Goal: Task Accomplishment & Management: Manage account settings

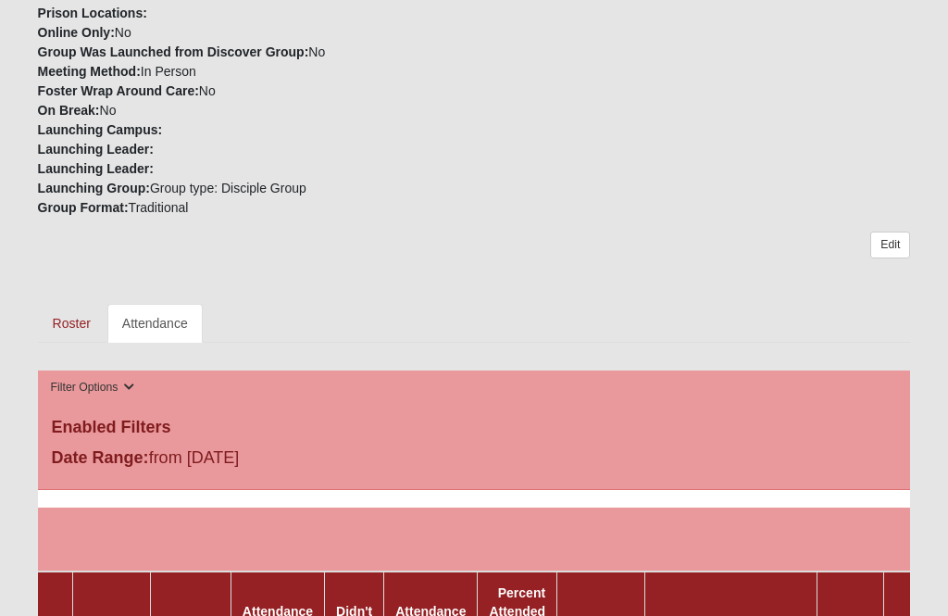
scroll to position [551, 0]
click at [171, 331] on link "Attendance" at bounding box center [154, 323] width 95 height 39
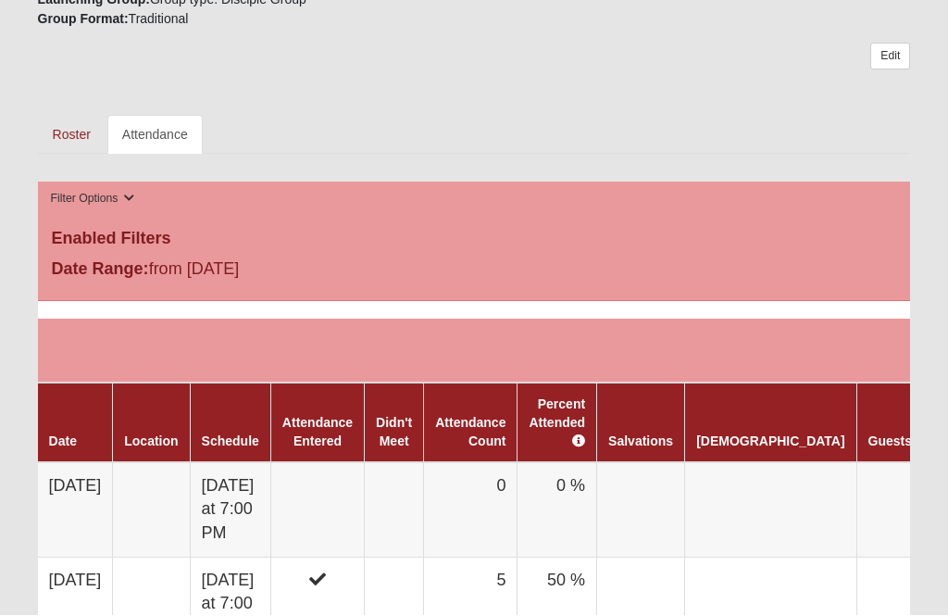
scroll to position [740, 0]
click at [160, 136] on link "Attendance" at bounding box center [154, 134] width 95 height 39
click at [81, 136] on link "Roster" at bounding box center [72, 134] width 68 height 39
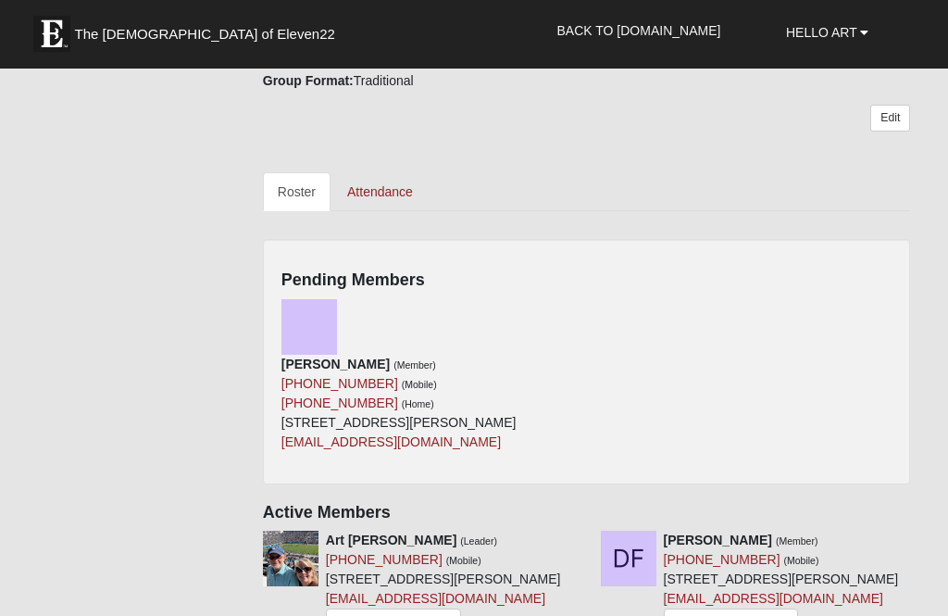
scroll to position [682, 0]
click at [304, 326] on img at bounding box center [309, 327] width 56 height 56
click at [586, 307] on icon at bounding box center [580, 307] width 13 height 13
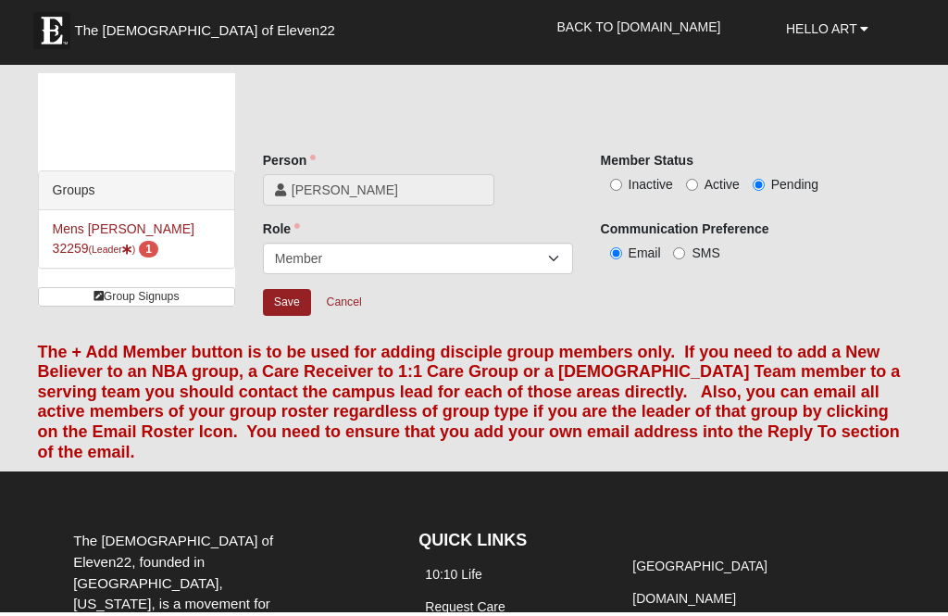
scroll to position [4, 0]
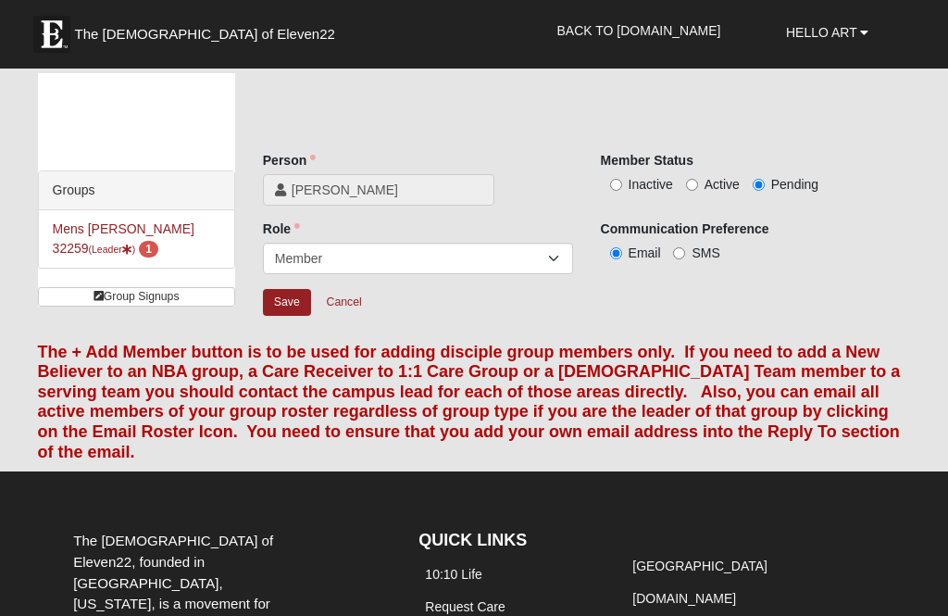
click at [290, 297] on input "Save" at bounding box center [287, 302] width 48 height 27
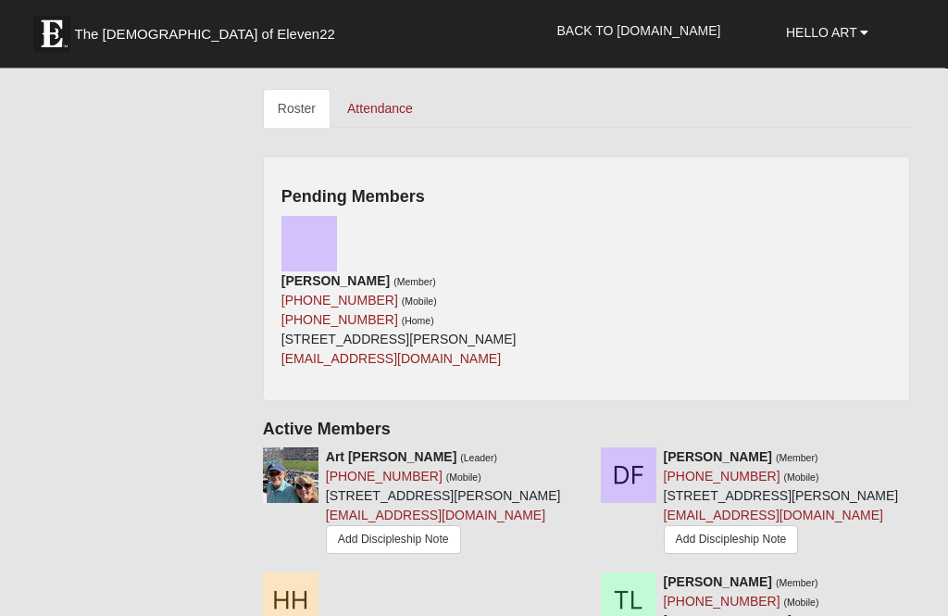
scroll to position [766, 0]
click at [321, 239] on img at bounding box center [309, 244] width 56 height 56
click at [585, 222] on icon at bounding box center [580, 225] width 13 height 13
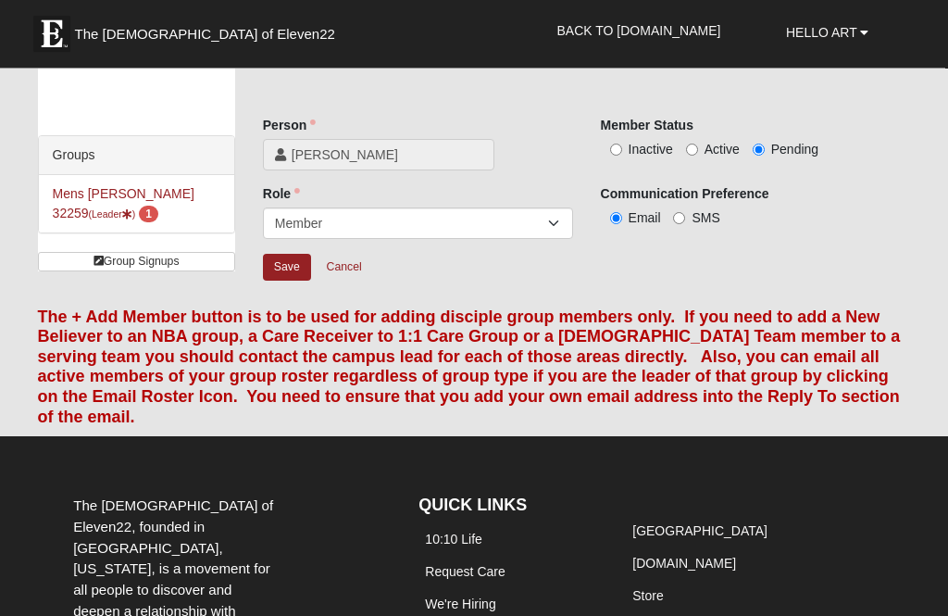
scroll to position [33, 0]
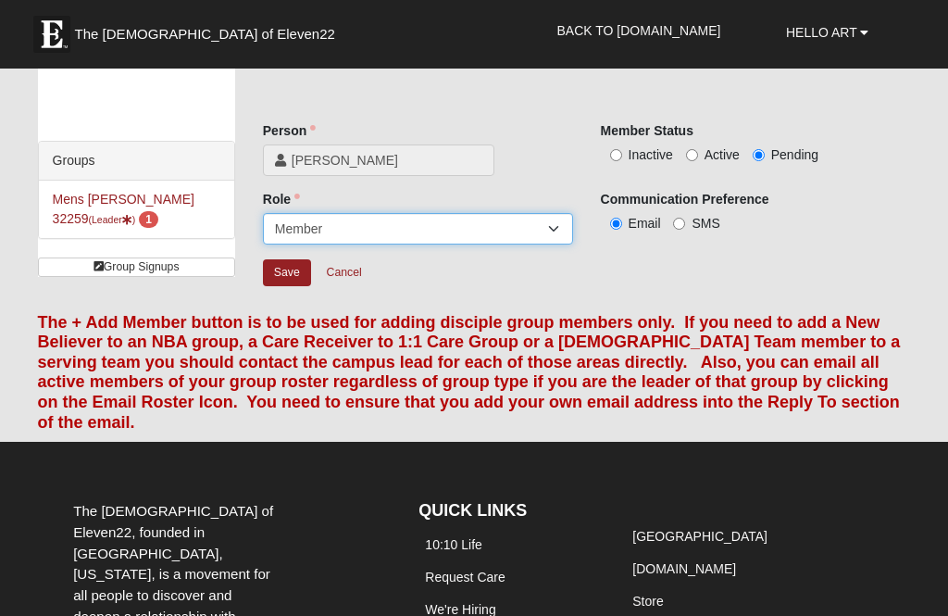
click at [562, 227] on select "Leader Coleader Coach Member Campus Lead Future Leader" at bounding box center [418, 228] width 310 height 31
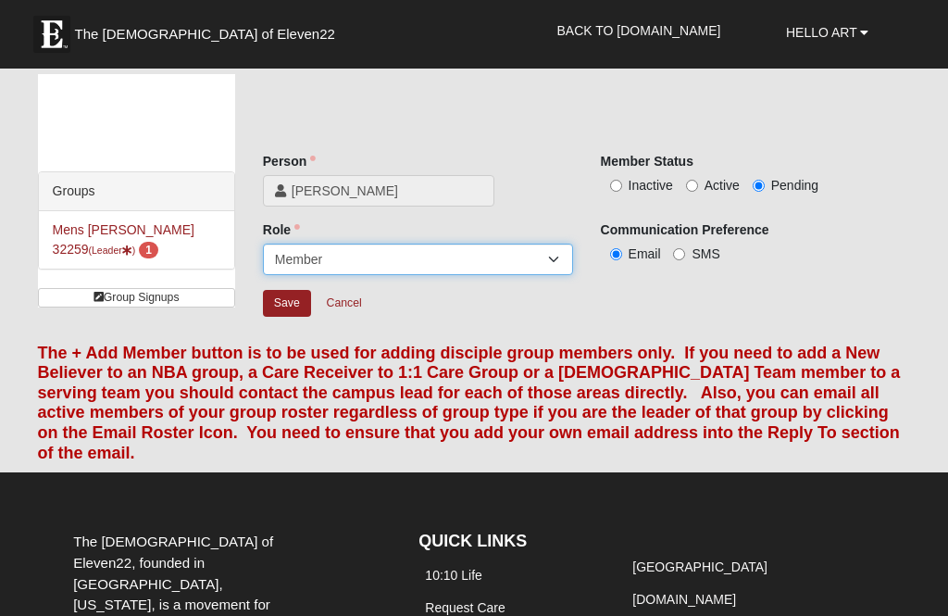
scroll to position [0, 0]
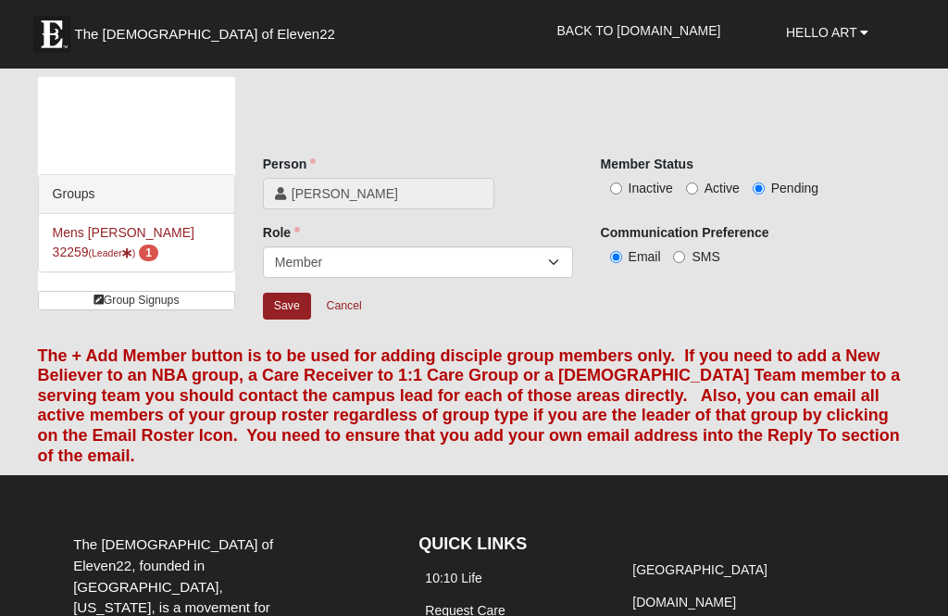
click at [709, 193] on span "Active" at bounding box center [722, 188] width 35 height 15
click at [698, 193] on input "Active" at bounding box center [692, 188] width 12 height 12
radio input "true"
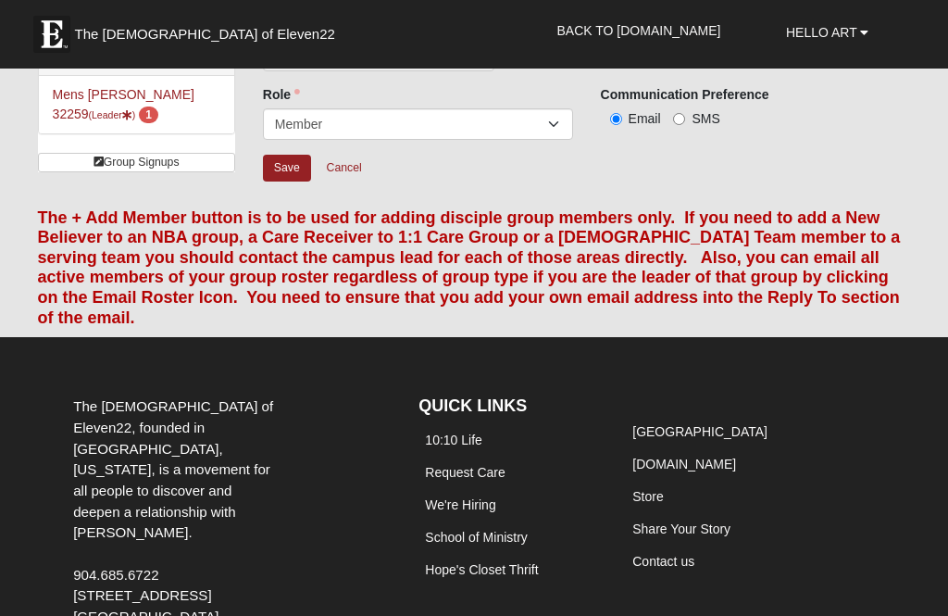
scroll to position [146, 0]
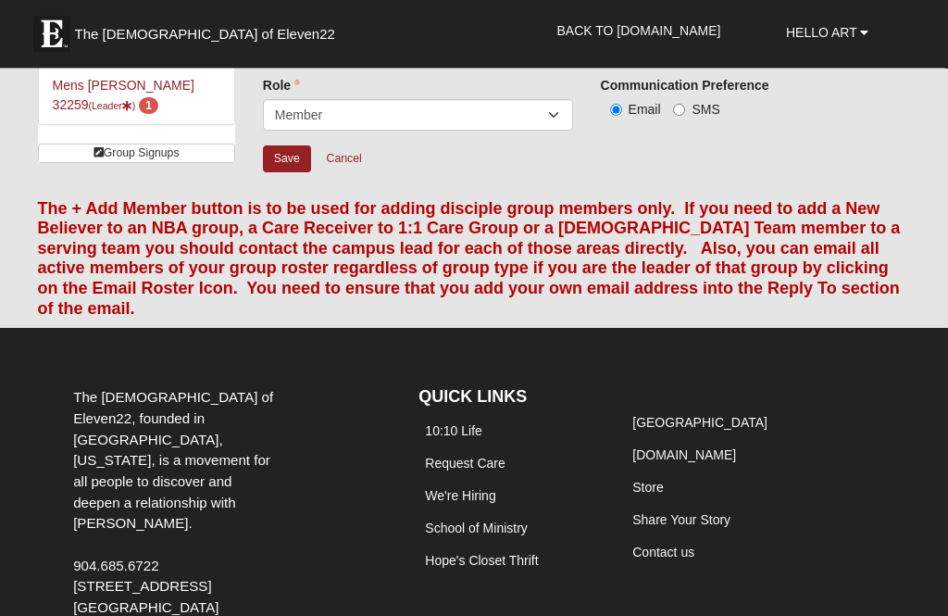
click at [294, 169] on input "Save" at bounding box center [287, 159] width 48 height 27
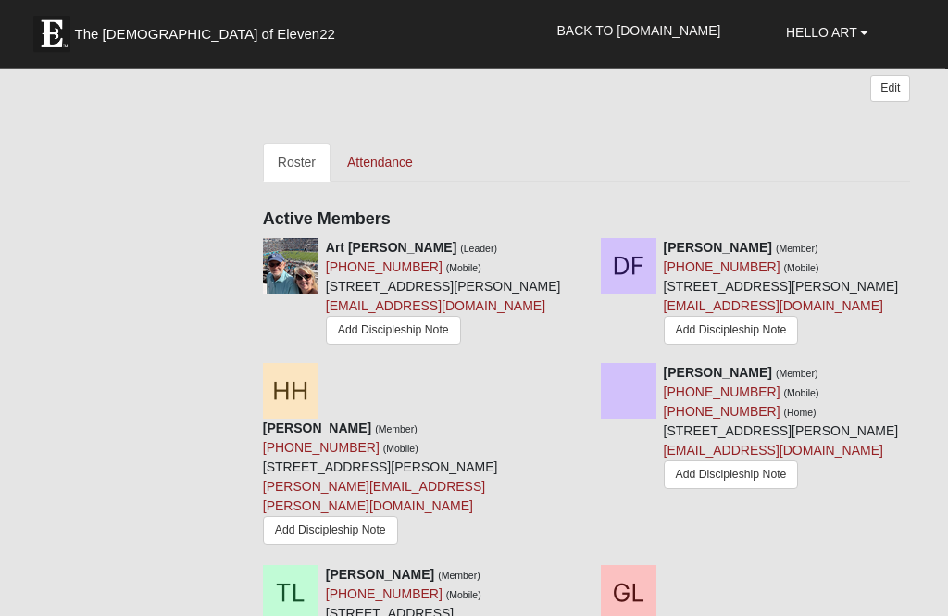
scroll to position [712, 0]
click at [406, 155] on link "Attendance" at bounding box center [379, 162] width 95 height 39
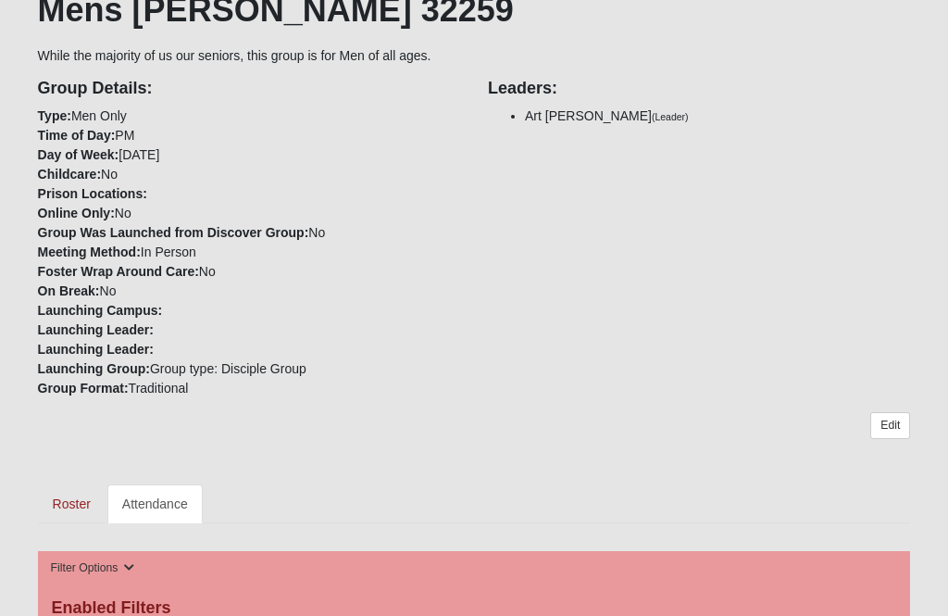
scroll to position [370, 0]
click at [169, 508] on link "Attendance" at bounding box center [154, 503] width 95 height 39
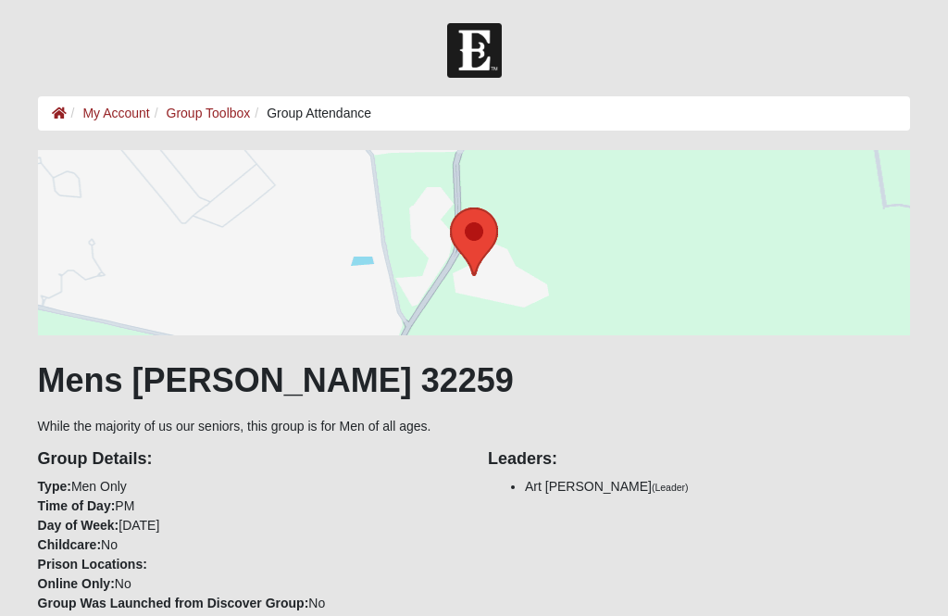
click at [350, 120] on li "Group Attendance" at bounding box center [310, 113] width 121 height 19
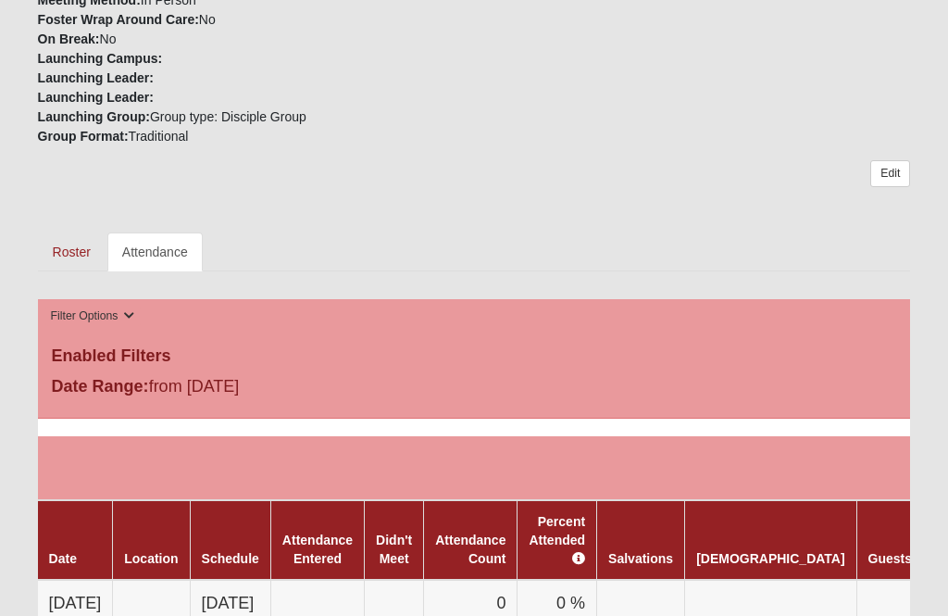
scroll to position [622, 0]
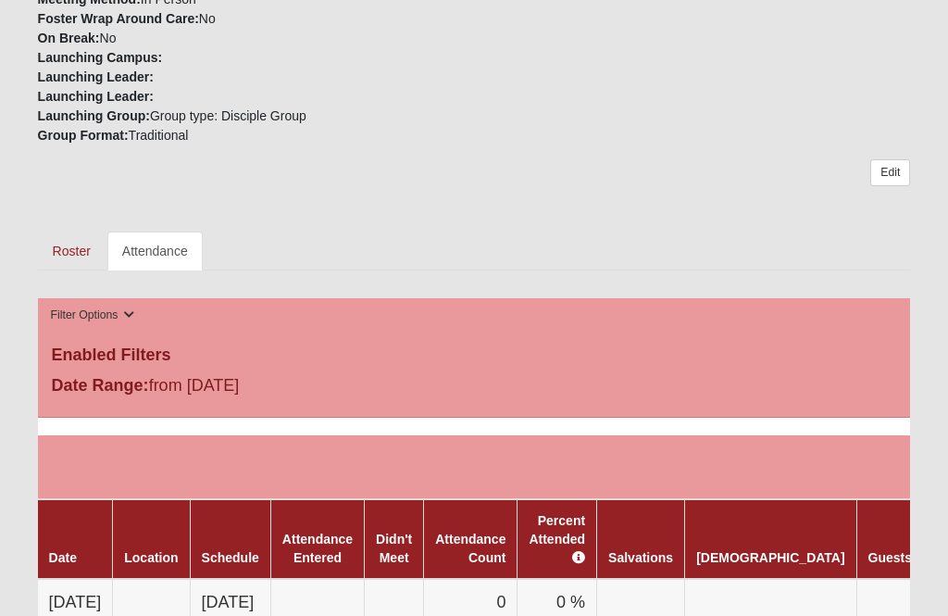
click at [83, 245] on link "Roster" at bounding box center [72, 251] width 68 height 39
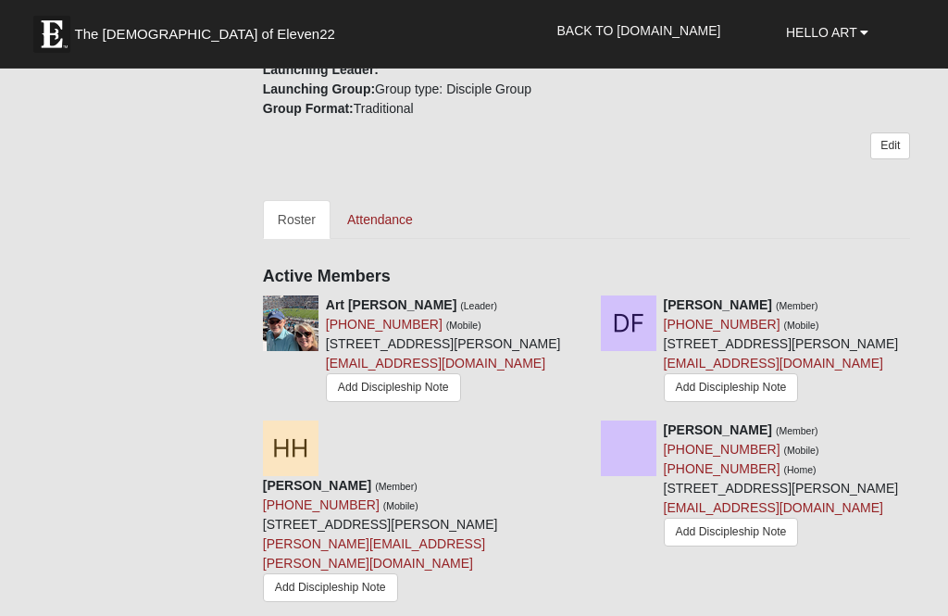
scroll to position [661, 0]
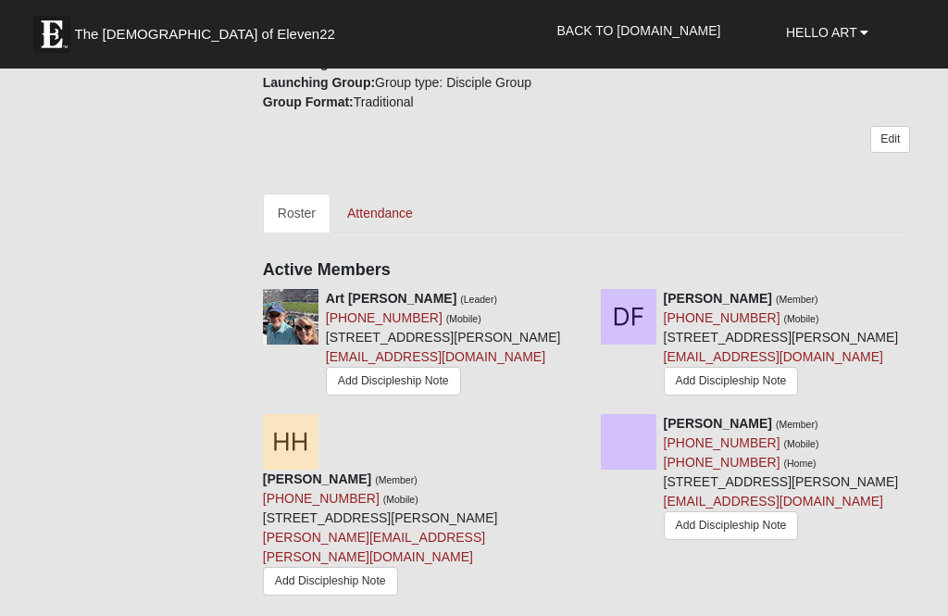
click at [706, 380] on div "[PERSON_NAME] (Member) [PHONE_NUMBER] (Mobile) [STREET_ADDRESS][PERSON_NAME] [E…" at bounding box center [781, 344] width 235 height 111
click at [698, 389] on div "[PERSON_NAME] (Member) [PHONE_NUMBER] (Mobile) [STREET_ADDRESS][PERSON_NAME] [E…" at bounding box center [781, 344] width 235 height 111
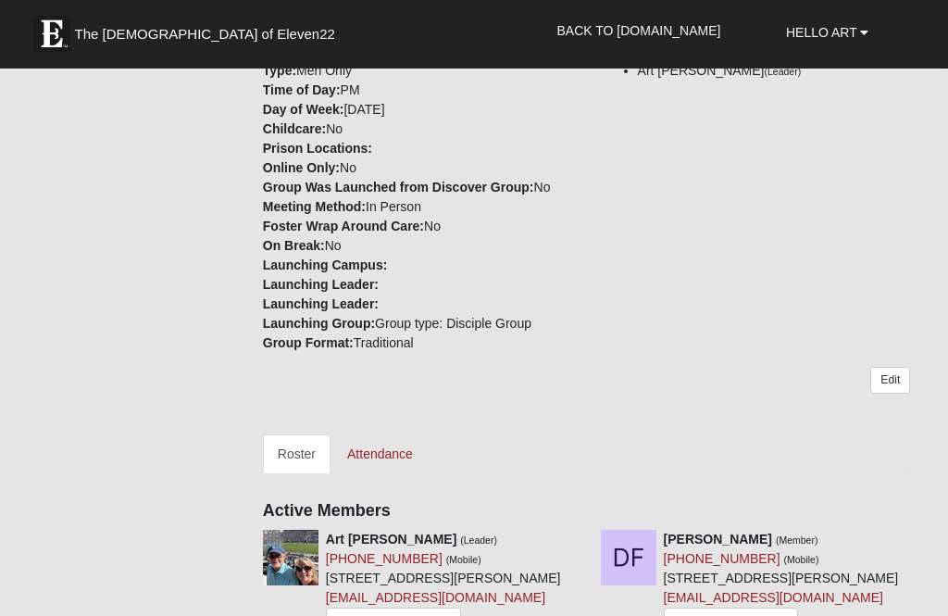
scroll to position [420, 0]
click at [393, 464] on link "Attendance" at bounding box center [379, 453] width 95 height 39
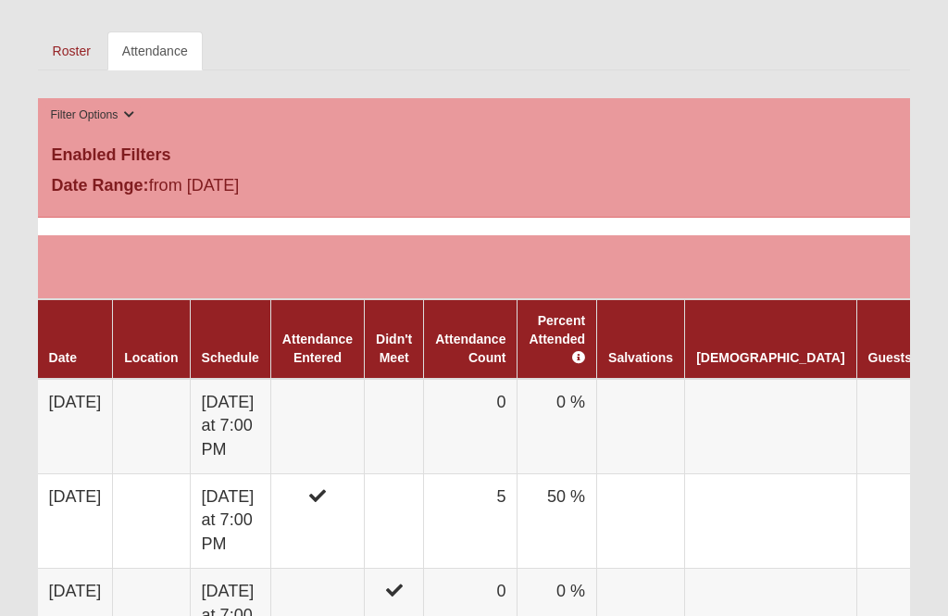
scroll to position [824, 0]
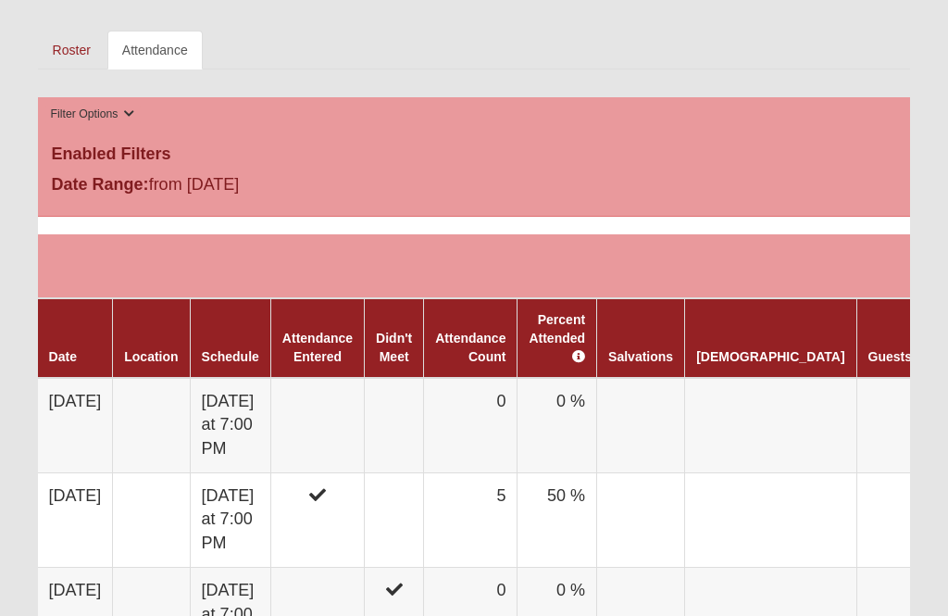
click at [597, 401] on td "0 %" at bounding box center [558, 425] width 80 height 95
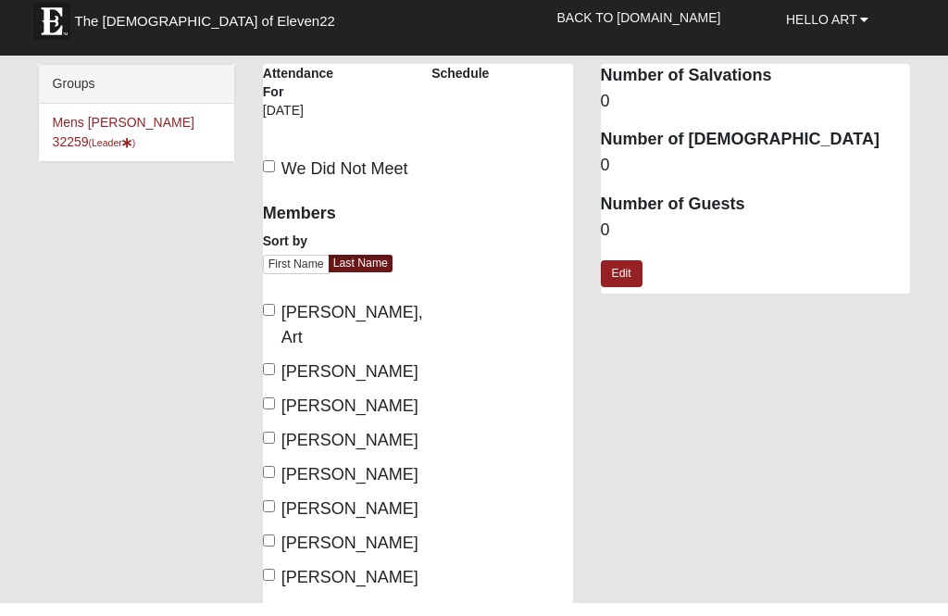
scroll to position [13, 0]
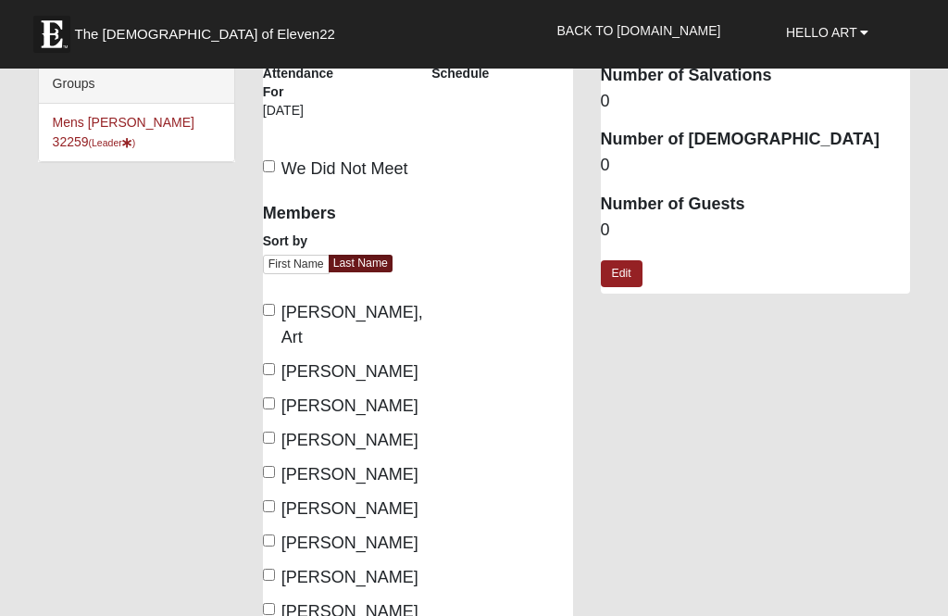
click at [268, 311] on input "[PERSON_NAME], Art" at bounding box center [269, 310] width 12 height 12
checkbox input "true"
click at [280, 359] on label "[PERSON_NAME]" at bounding box center [333, 371] width 141 height 25
click at [275, 363] on input "[PERSON_NAME]" at bounding box center [269, 369] width 12 height 12
checkbox input "true"
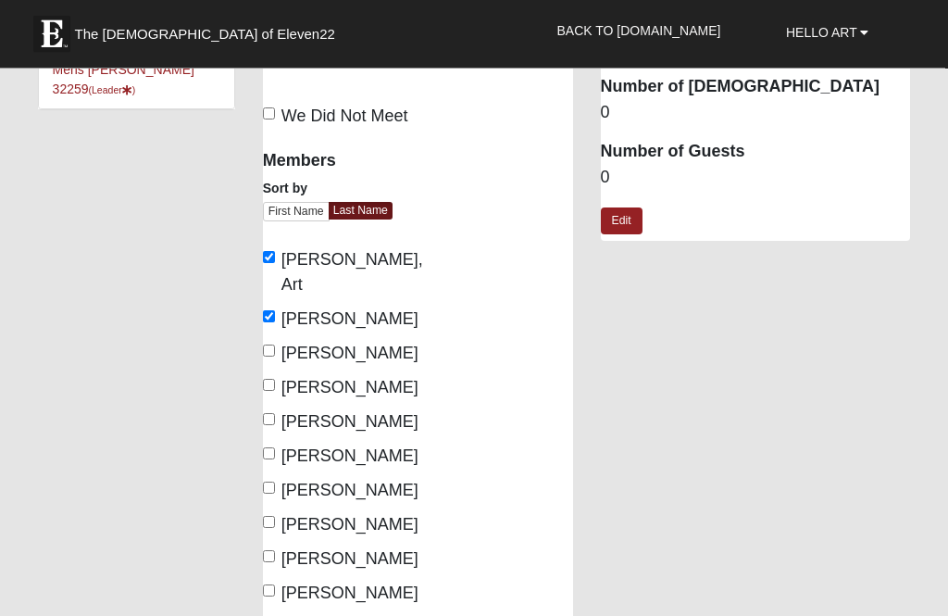
scroll to position [66, 0]
click at [281, 381] on span "[PERSON_NAME]" at bounding box center [349, 387] width 137 height 19
click at [275, 381] on input "[PERSON_NAME]" at bounding box center [269, 385] width 12 height 12
checkbox input "true"
click at [275, 415] on input "[PERSON_NAME]" at bounding box center [269, 419] width 12 height 12
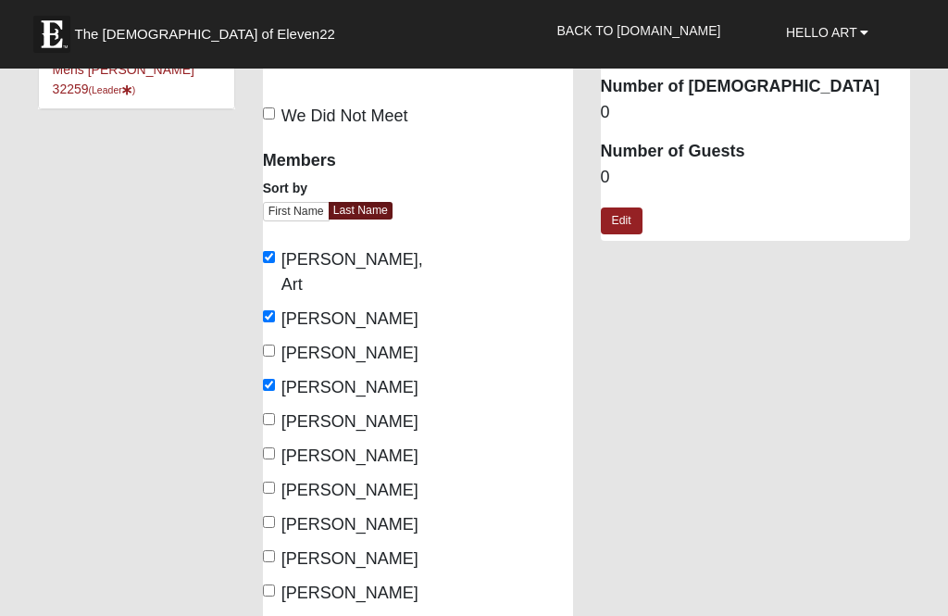
checkbox input "true"
click at [274, 450] on input "[PERSON_NAME]" at bounding box center [269, 453] width 12 height 12
checkbox input "true"
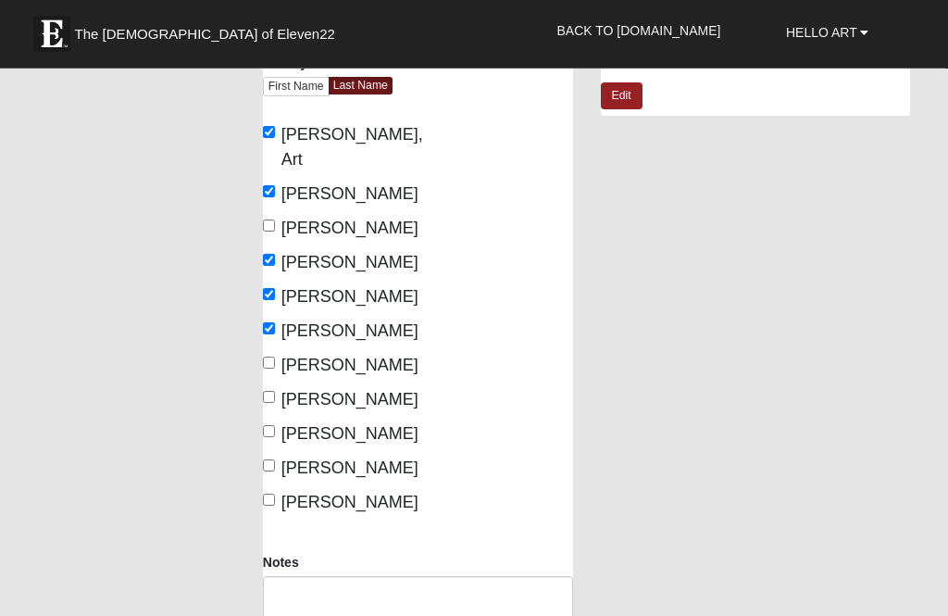
scroll to position [191, 0]
click at [286, 426] on span "[PERSON_NAME]" at bounding box center [349, 433] width 137 height 19
click at [275, 426] on input "[PERSON_NAME]" at bounding box center [269, 431] width 12 height 12
checkbox input "true"
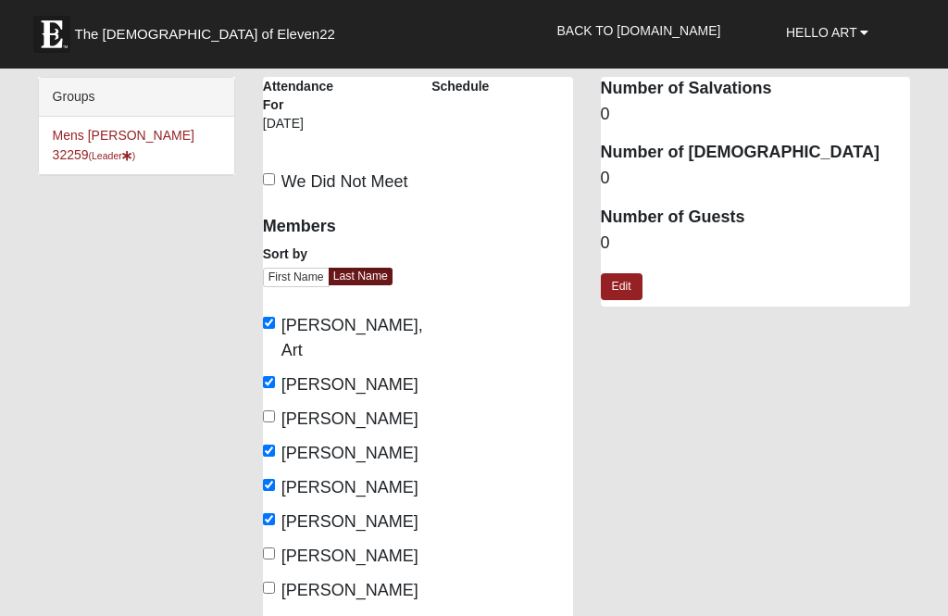
scroll to position [2, 0]
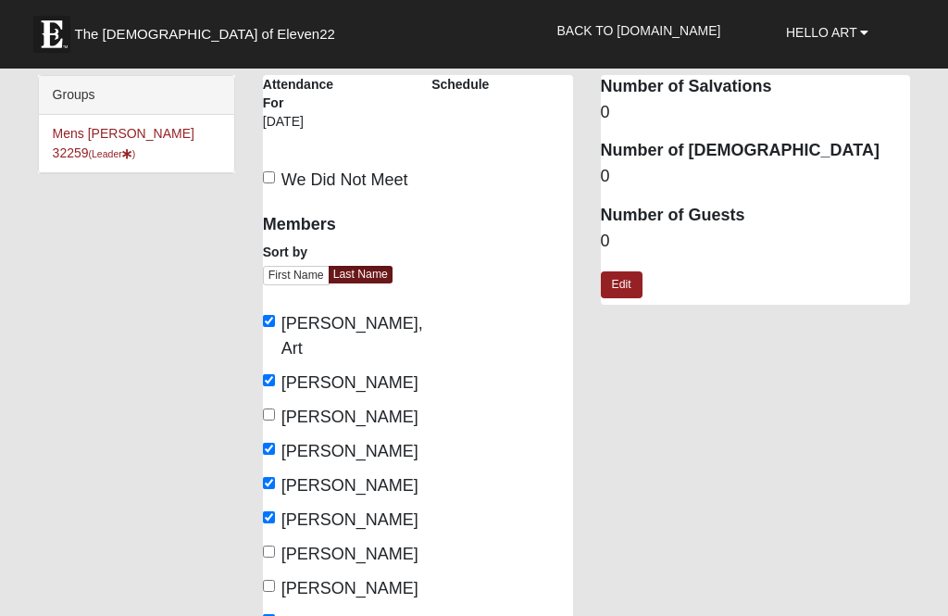
click at [620, 236] on dd "0" at bounding box center [756, 242] width 310 height 24
click at [638, 274] on link "Edit" at bounding box center [622, 284] width 42 height 27
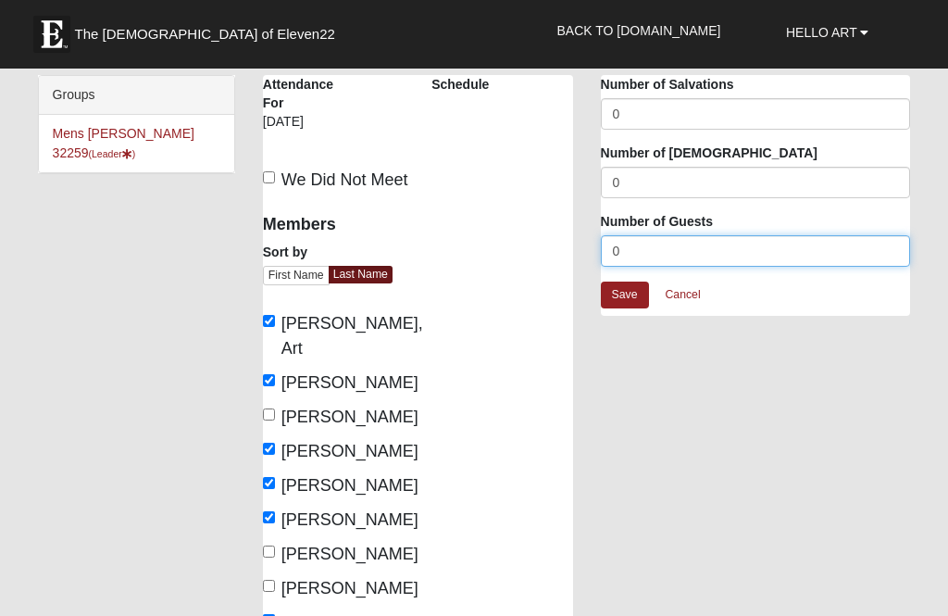
click at [671, 248] on input "0" at bounding box center [756, 250] width 310 height 31
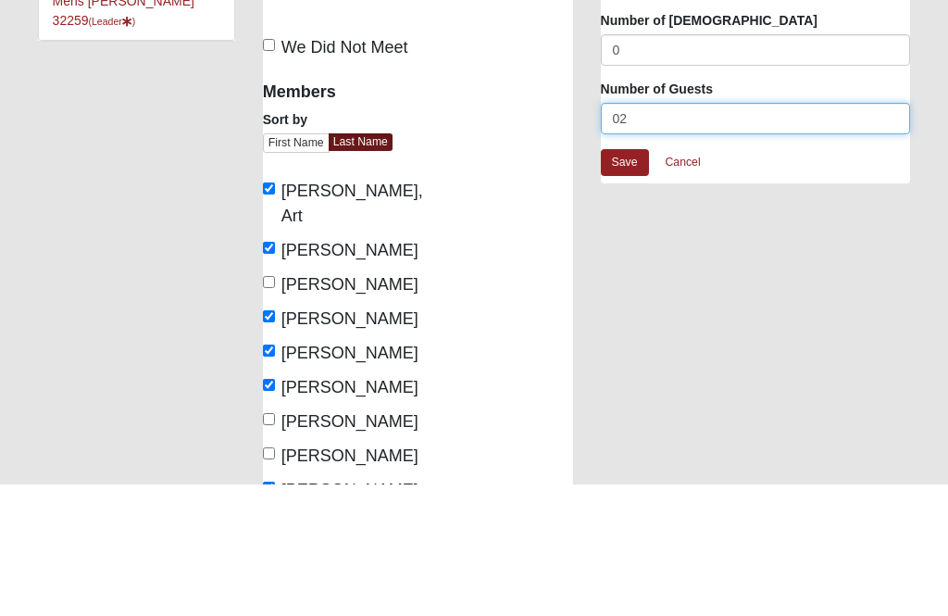
type input "02"
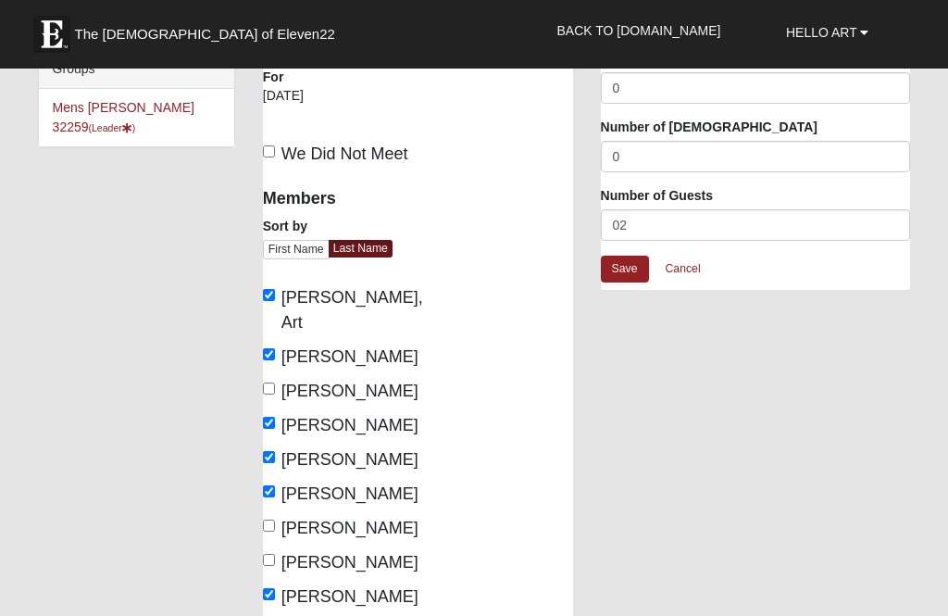
scroll to position [0, 0]
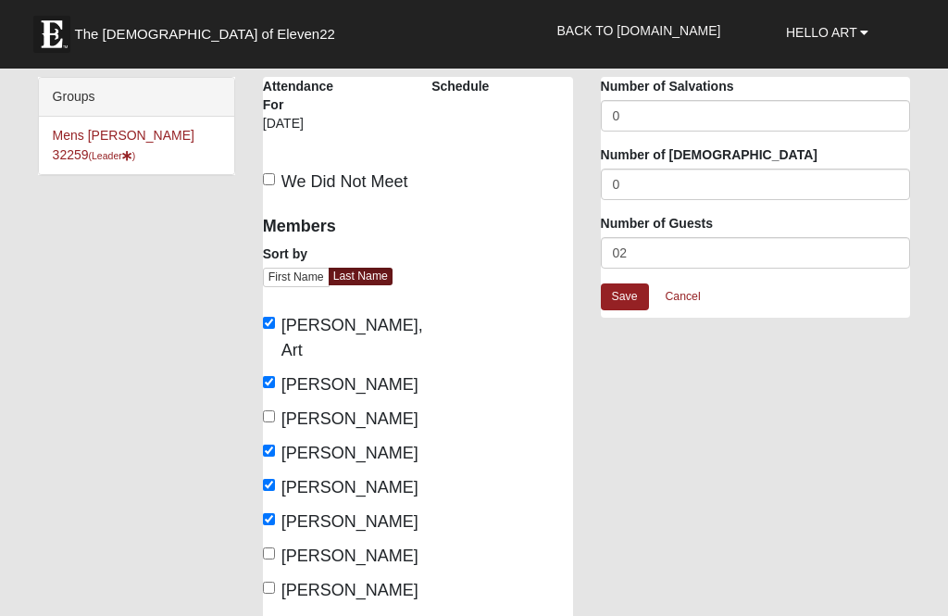
click at [633, 296] on link "Save" at bounding box center [625, 296] width 48 height 27
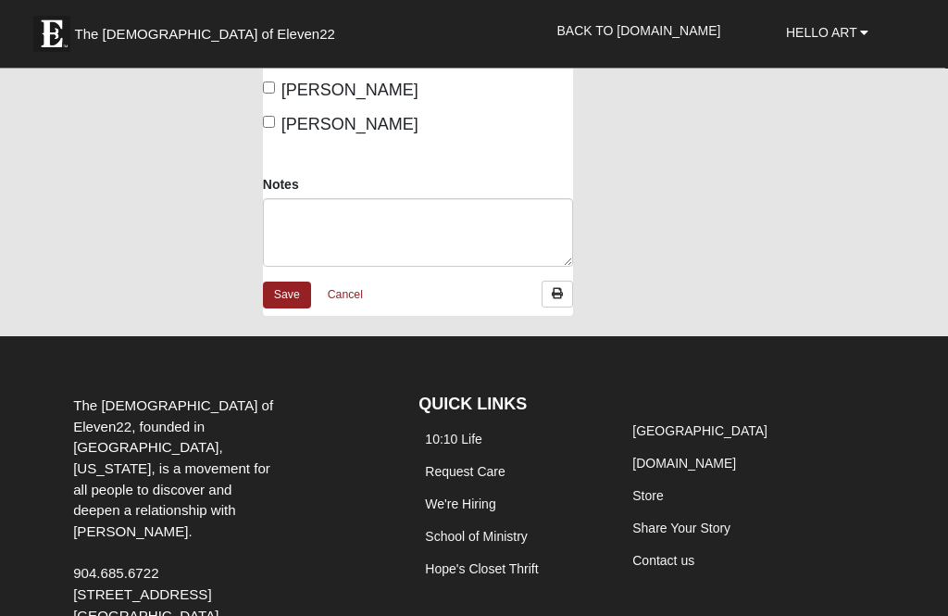
scroll to position [580, 0]
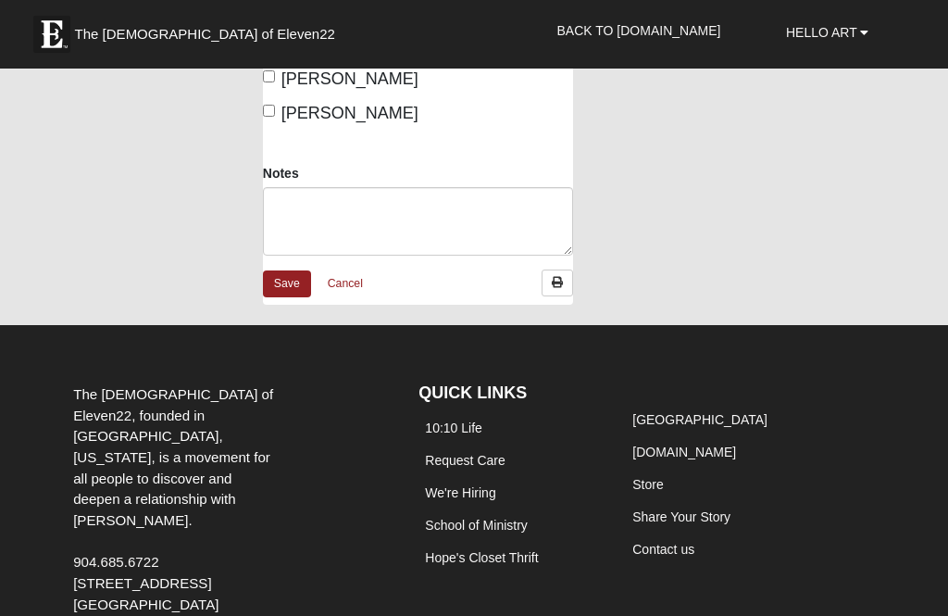
click at [301, 297] on link "Save" at bounding box center [287, 283] width 48 height 27
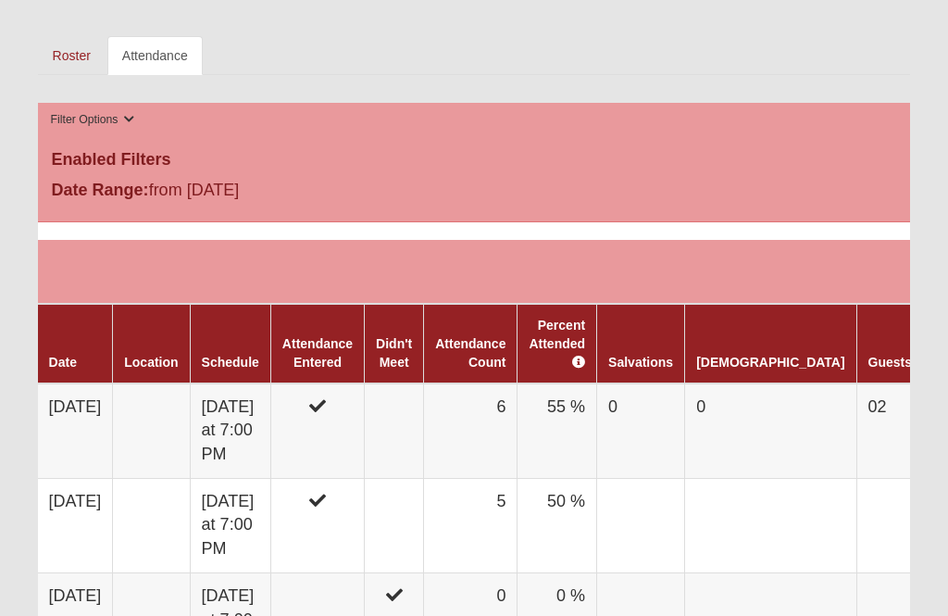
scroll to position [0, 31]
